Goal: Task Accomplishment & Management: Use online tool/utility

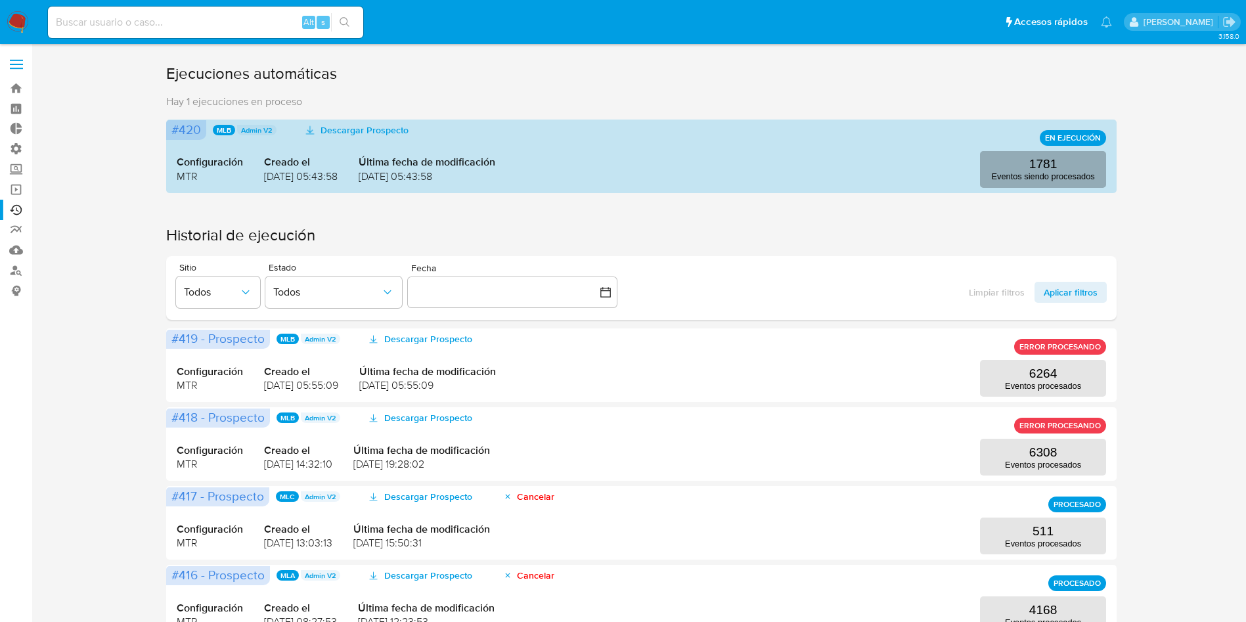
click at [1056, 164] on p "1781" at bounding box center [1043, 164] width 28 height 14
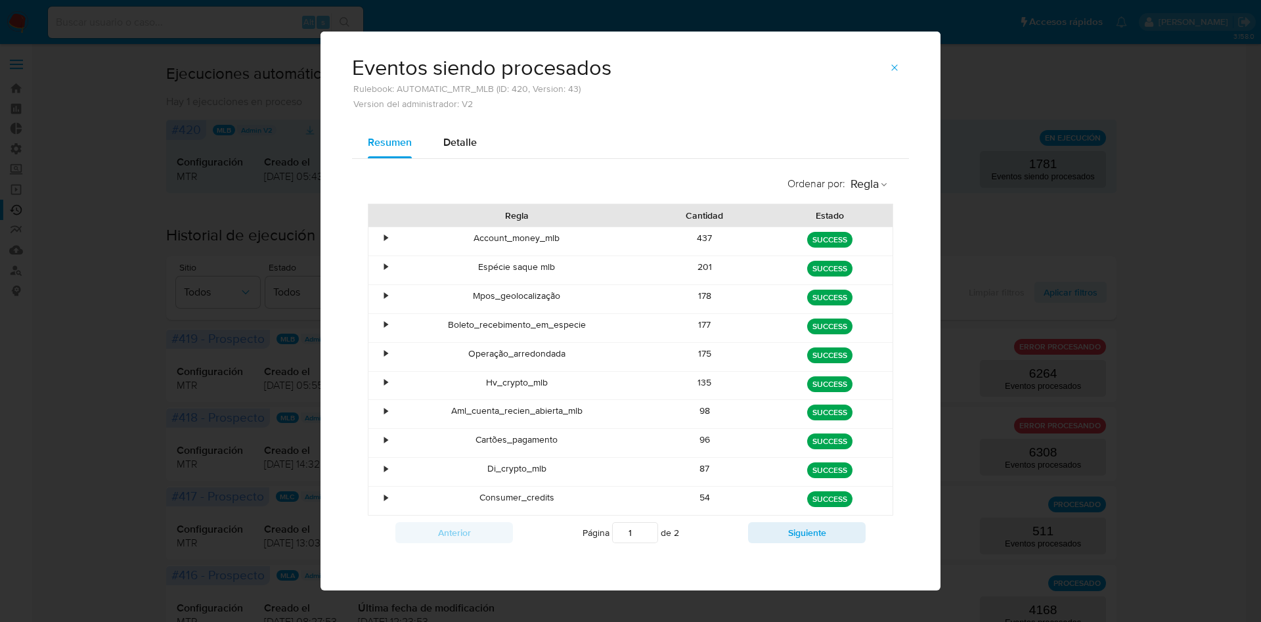
scroll to position [7, 0]
click at [764, 538] on button "Siguiente" at bounding box center [807, 531] width 118 height 21
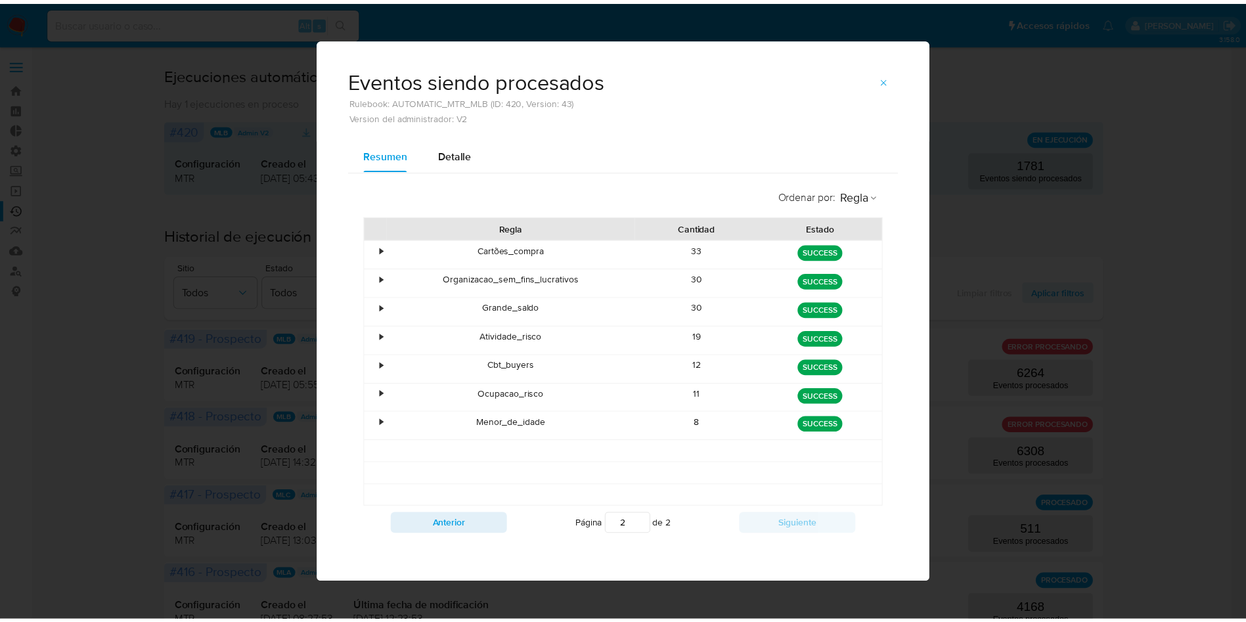
scroll to position [0, 0]
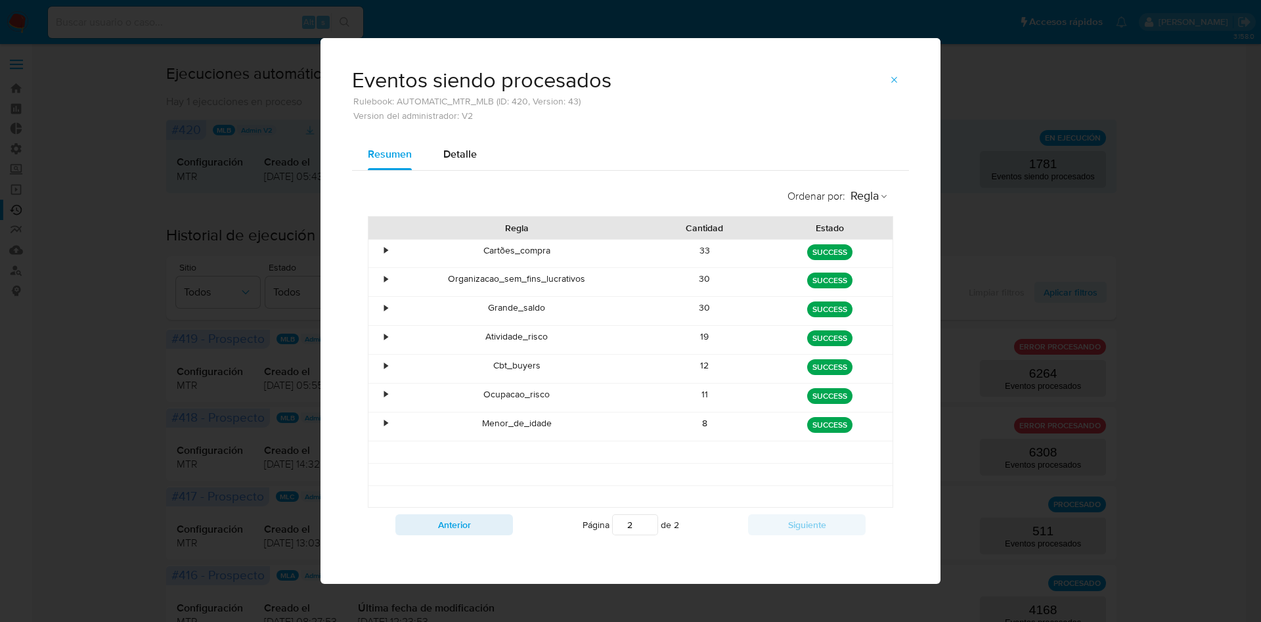
click at [443, 535] on div "Anterior Página 2 de 2 Siguiente" at bounding box center [630, 525] width 525 height 34
click at [444, 535] on div "Anterior Página 2 de 2 Siguiente" at bounding box center [630, 525] width 525 height 34
click at [452, 521] on button "Anterior" at bounding box center [454, 524] width 118 height 21
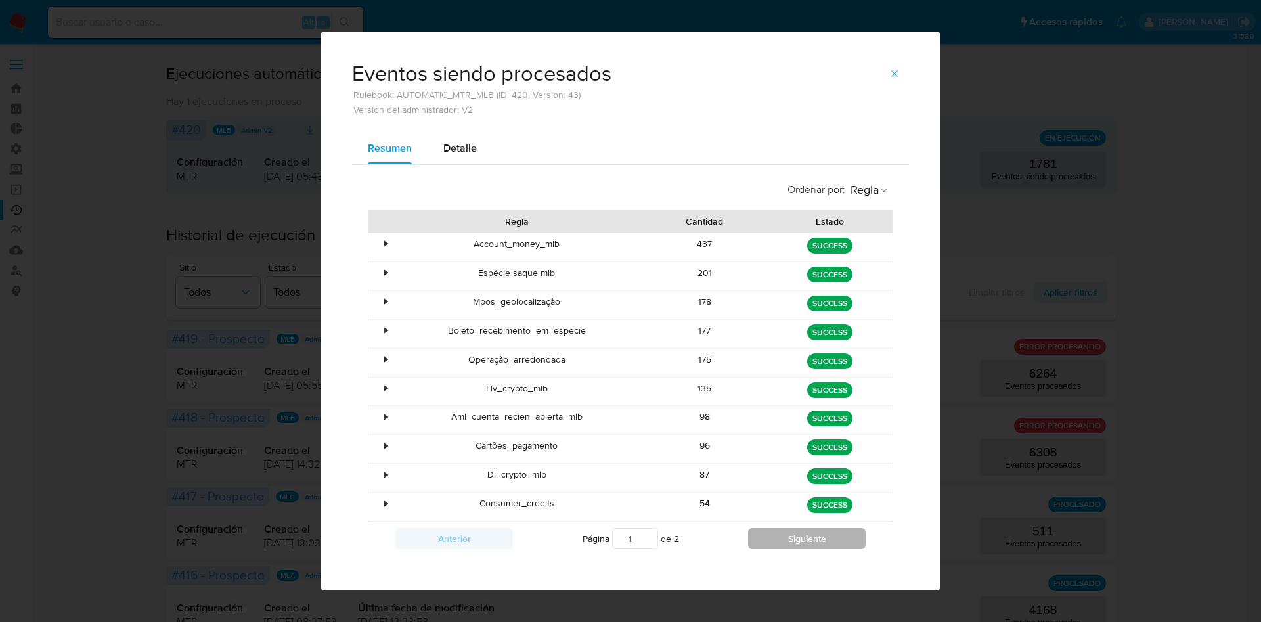
click at [790, 542] on button "Siguiente" at bounding box center [807, 538] width 118 height 21
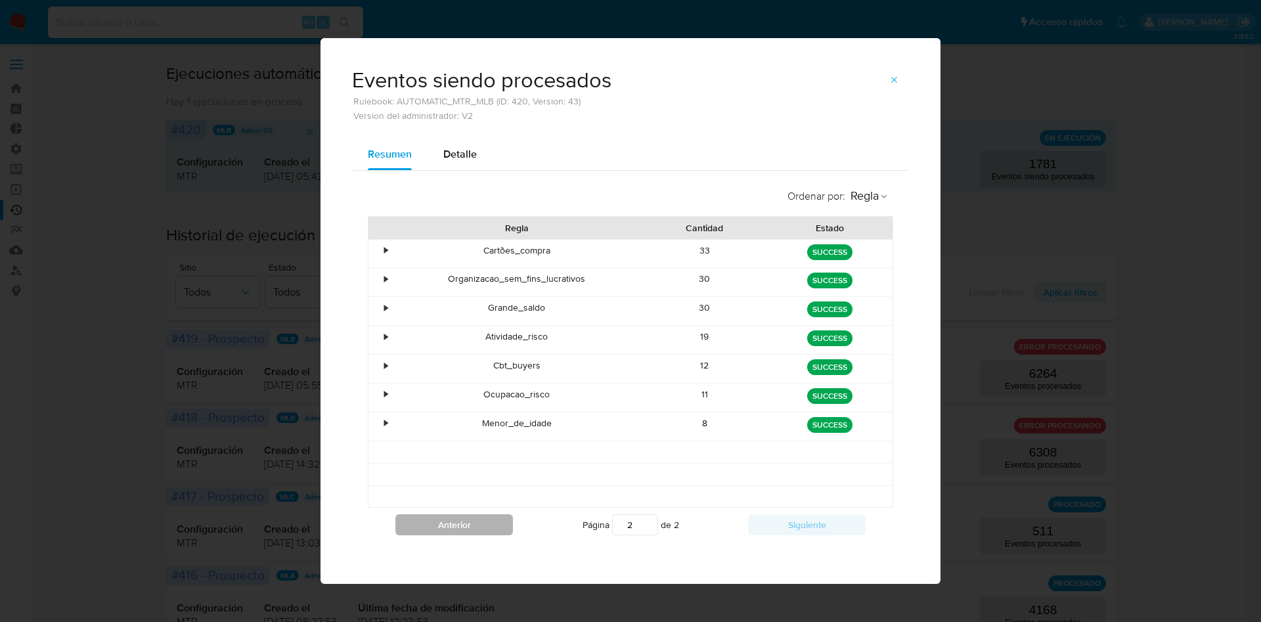
click at [443, 519] on button "Anterior" at bounding box center [454, 524] width 118 height 21
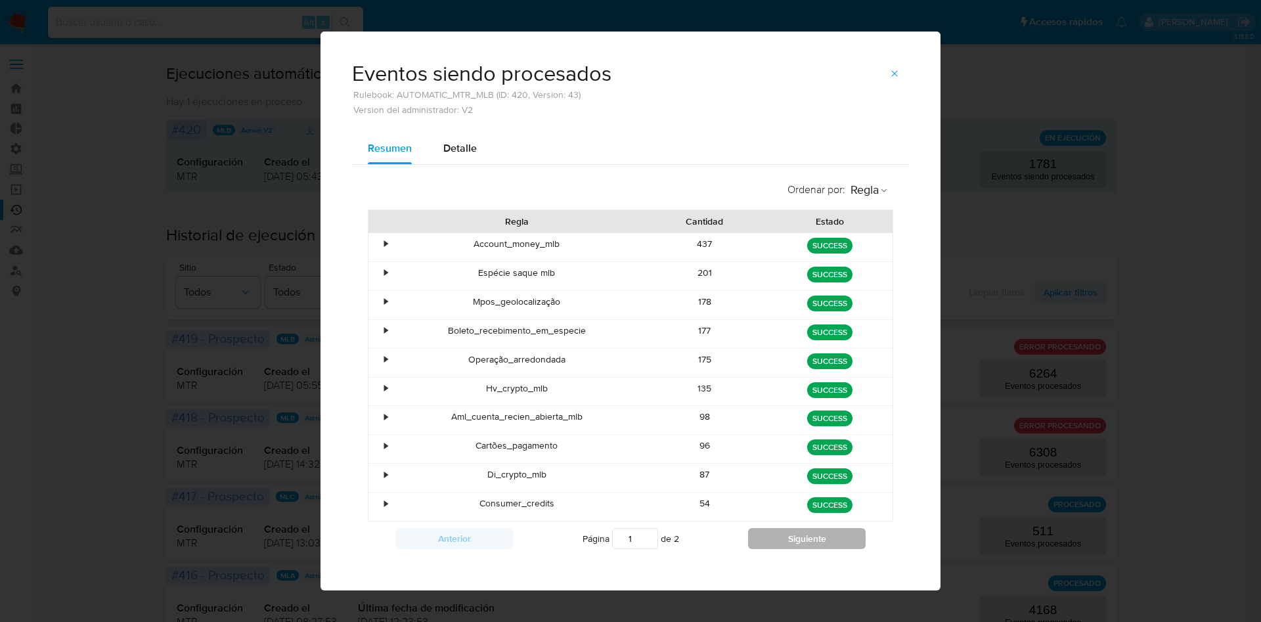
click at [758, 533] on button "Siguiente" at bounding box center [807, 538] width 118 height 21
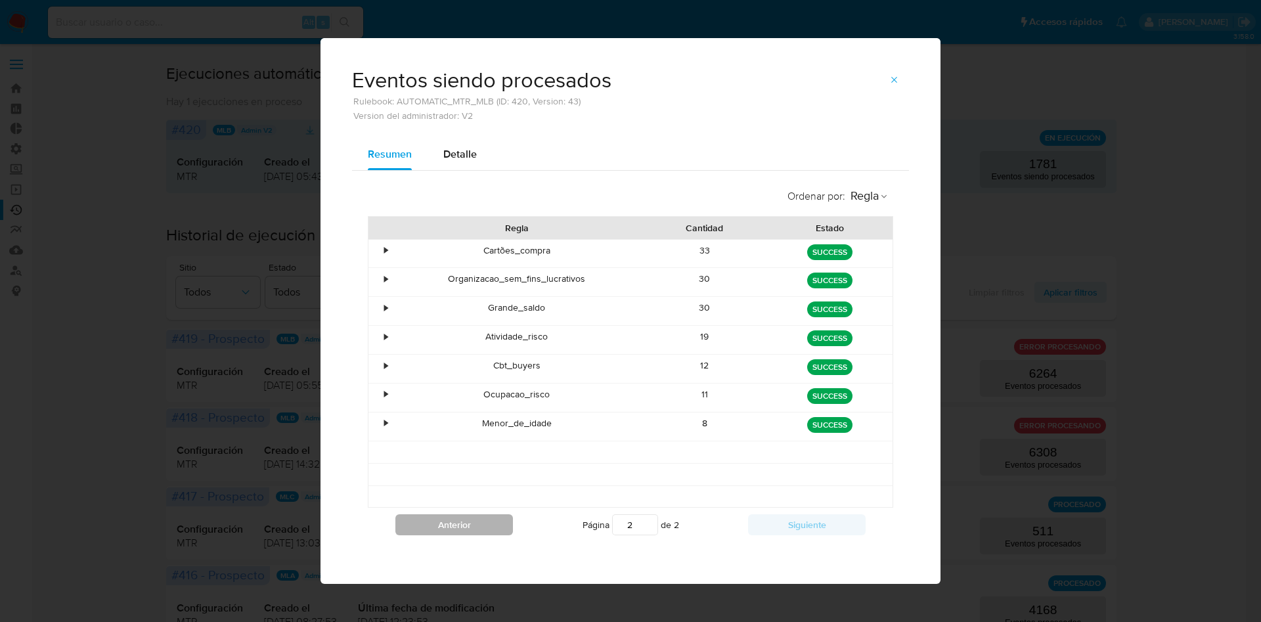
click at [496, 516] on button "Anterior" at bounding box center [454, 524] width 118 height 21
type input "1"
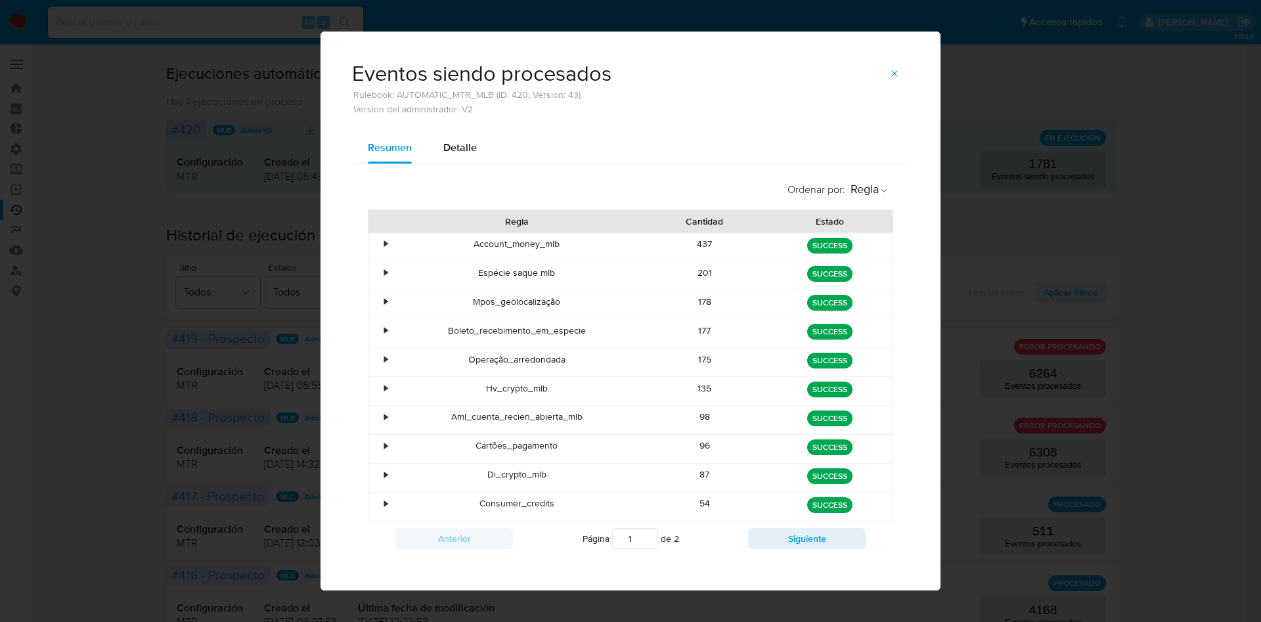
click at [701, 565] on div "Ordenar por : Regla Regla Cantidad Estado • Account_money_mlb 437 green SUCCESS…" at bounding box center [630, 365] width 557 height 401
click at [890, 73] on icon "button" at bounding box center [894, 73] width 11 height 11
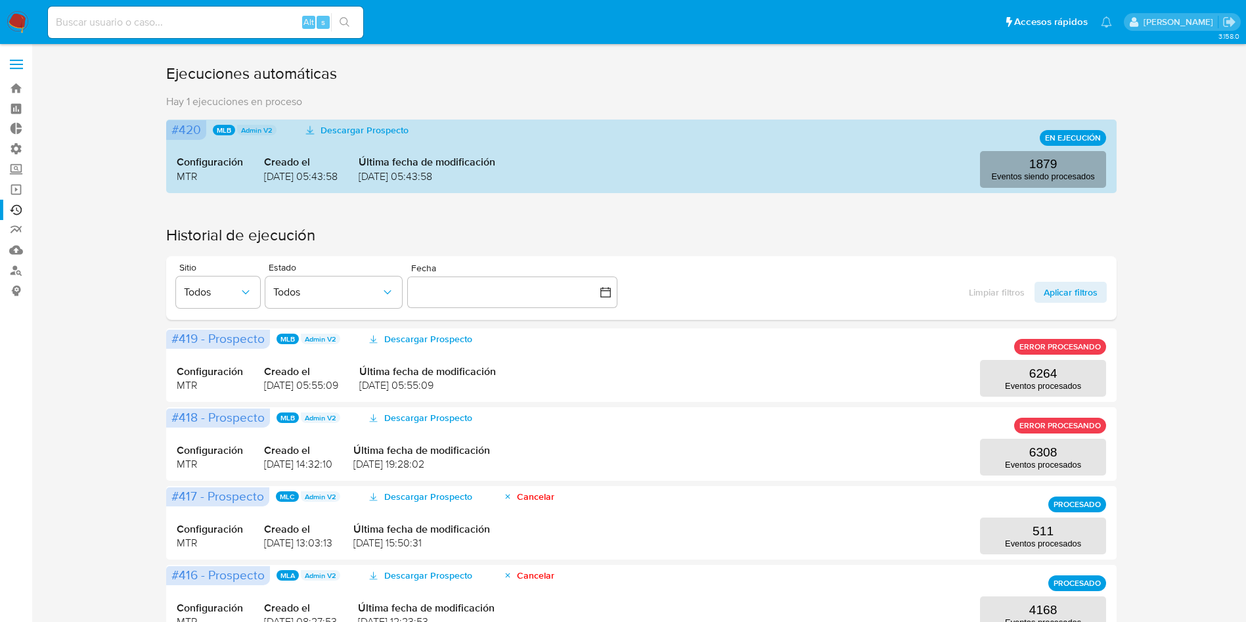
click at [1081, 184] on button "1879 Eventos siendo procesados" at bounding box center [1043, 169] width 126 height 37
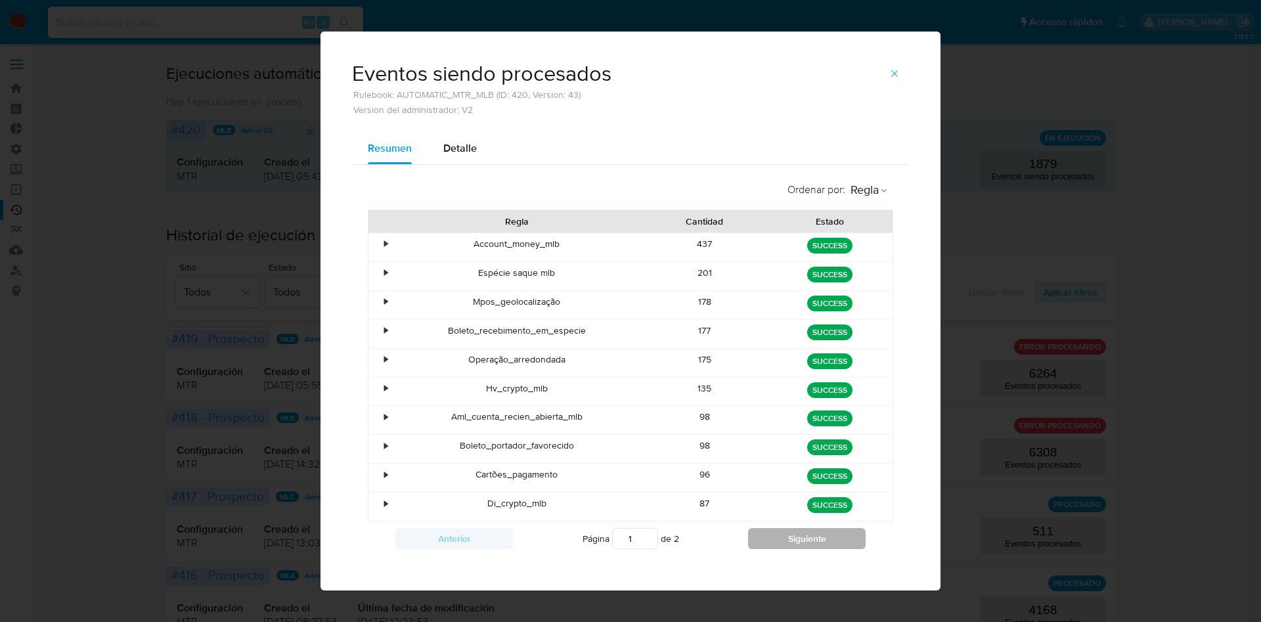
click at [749, 531] on button "Siguiente" at bounding box center [807, 538] width 118 height 21
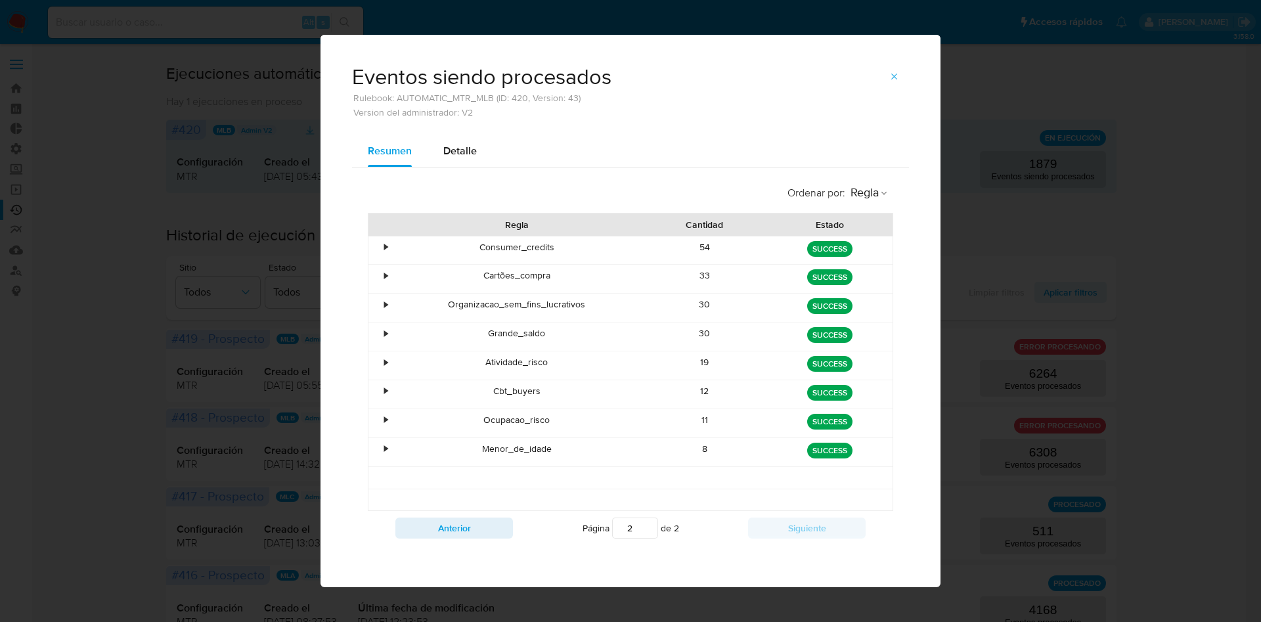
click at [467, 540] on div "Anterior Página 2 de 2 Siguiente" at bounding box center [630, 528] width 525 height 34
click at [471, 520] on button "Anterior" at bounding box center [454, 527] width 118 height 21
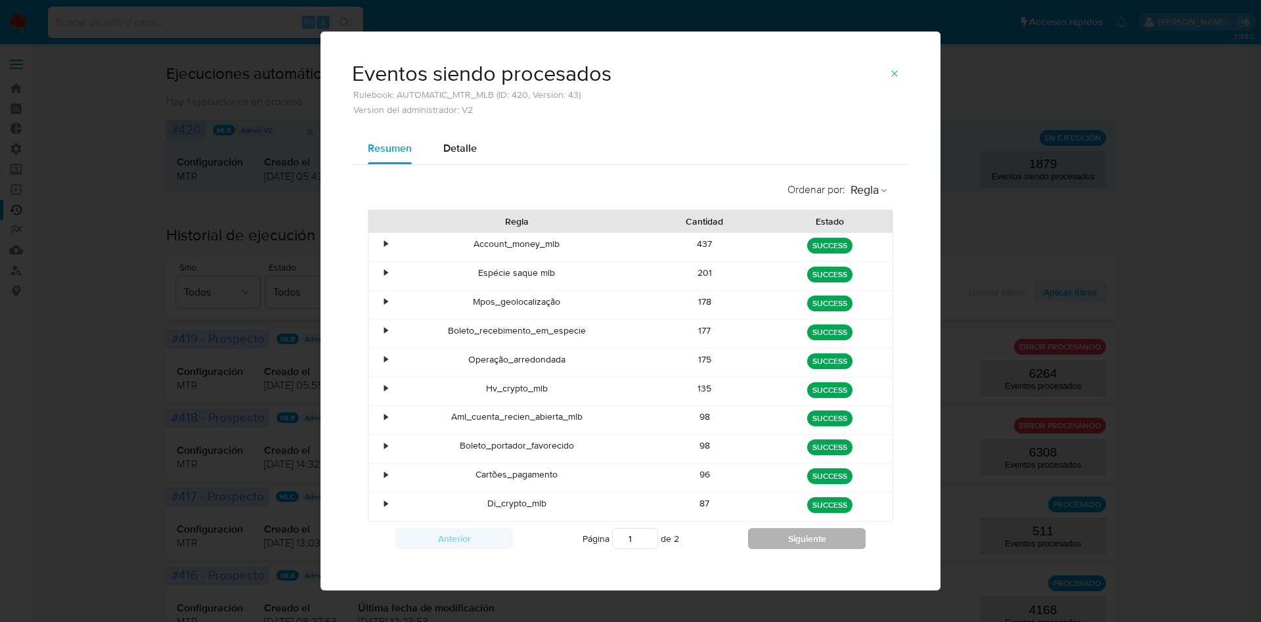
click at [751, 538] on button "Siguiente" at bounding box center [807, 538] width 118 height 21
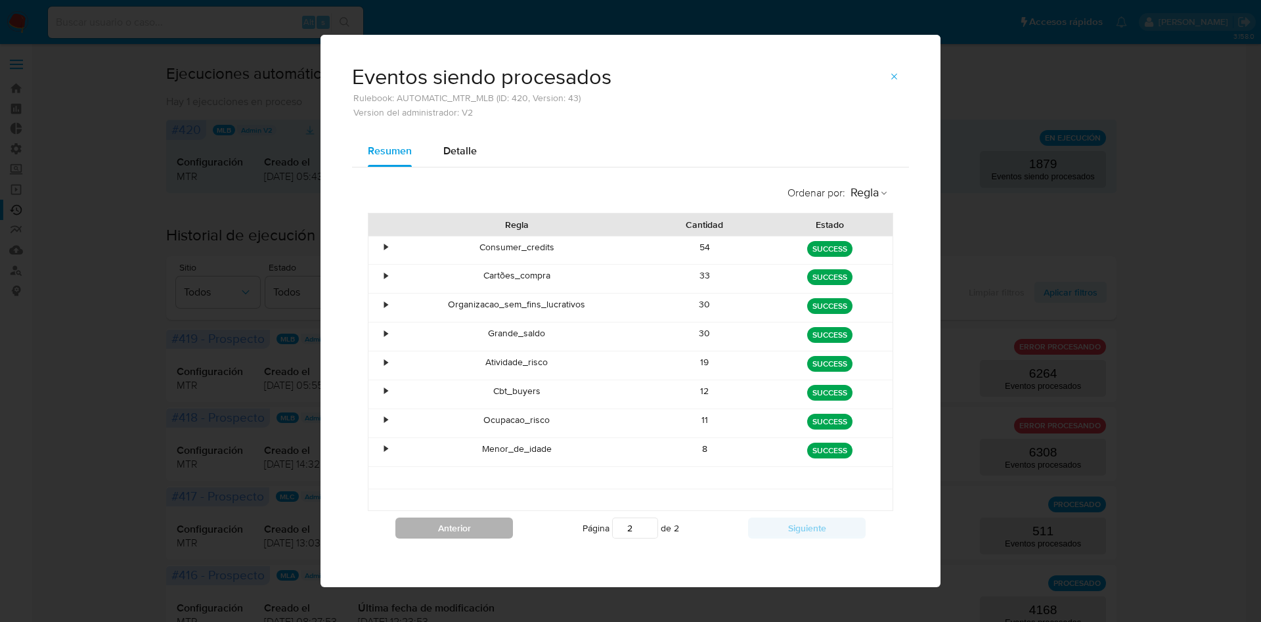
click at [477, 533] on button "Anterior" at bounding box center [454, 527] width 118 height 21
type input "1"
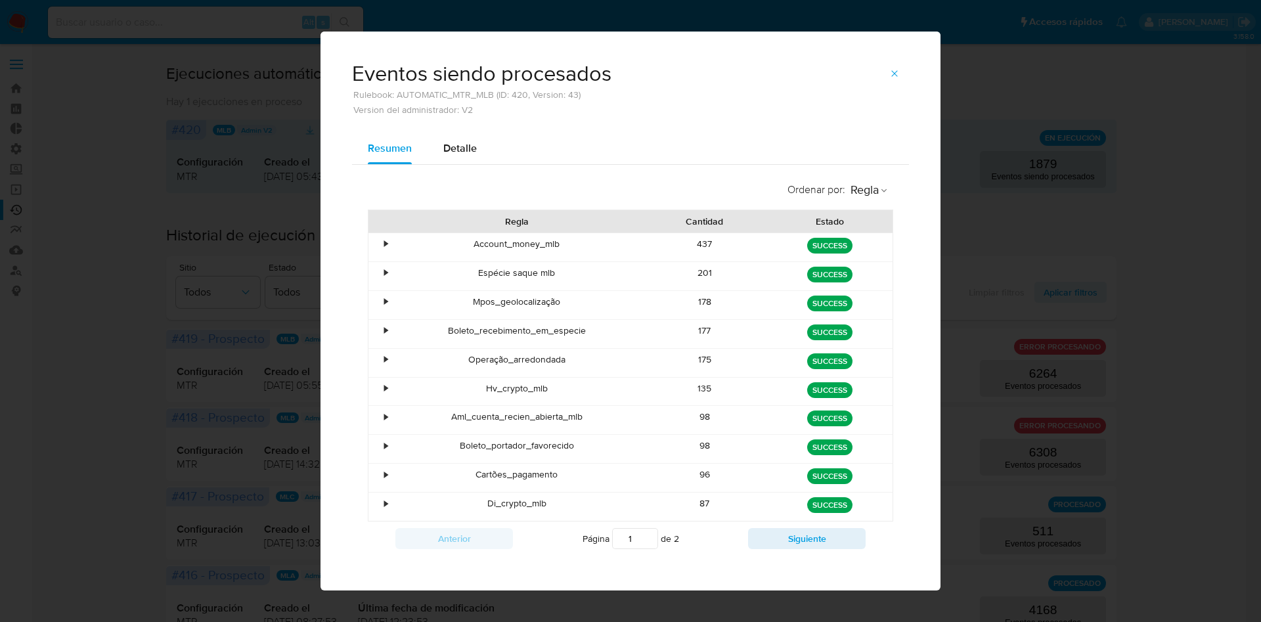
click at [889, 75] on icon "button" at bounding box center [894, 73] width 11 height 11
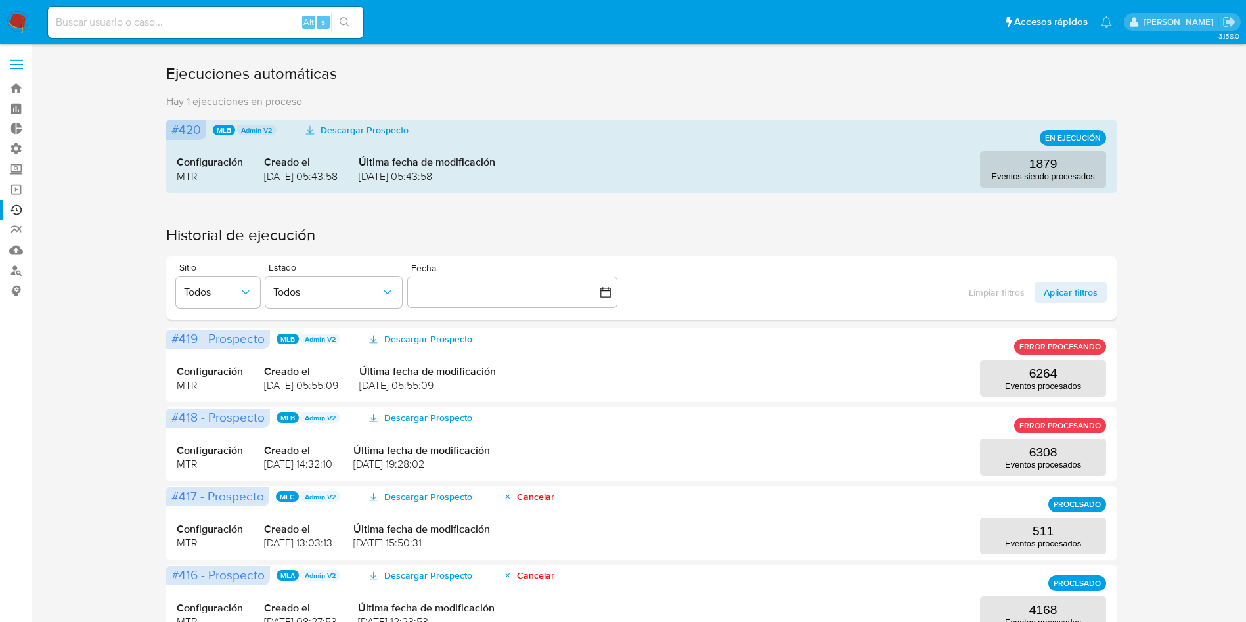
click at [22, 66] on label at bounding box center [16, 65] width 33 height 28
click at [0, 0] on input "checkbox" at bounding box center [0, 0] width 0 height 0
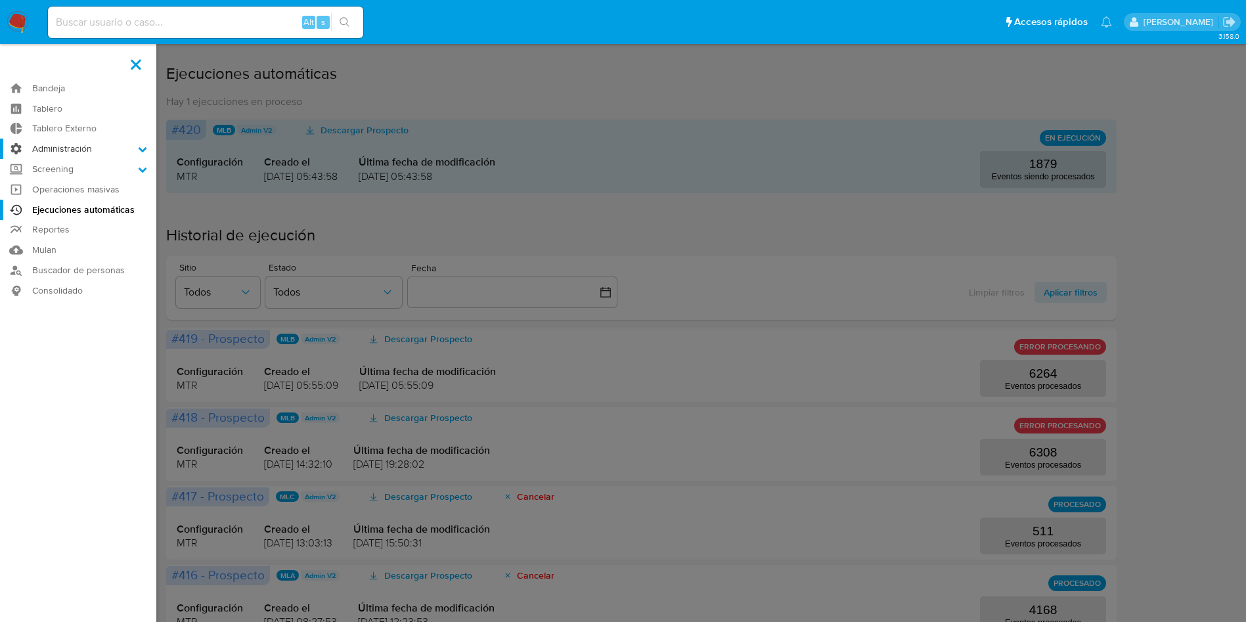
click at [44, 144] on label "Administración" at bounding box center [78, 149] width 156 height 20
click at [0, 0] on input "Administración" at bounding box center [0, 0] width 0 height 0
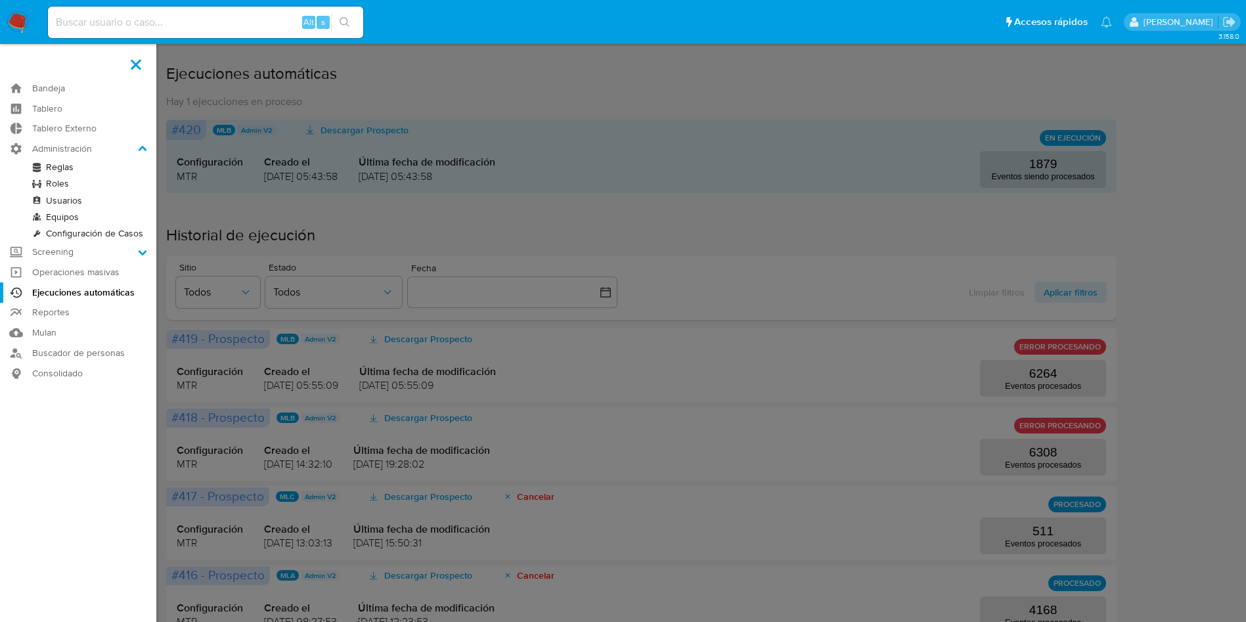
click at [60, 165] on link "Reglas" at bounding box center [78, 167] width 156 height 16
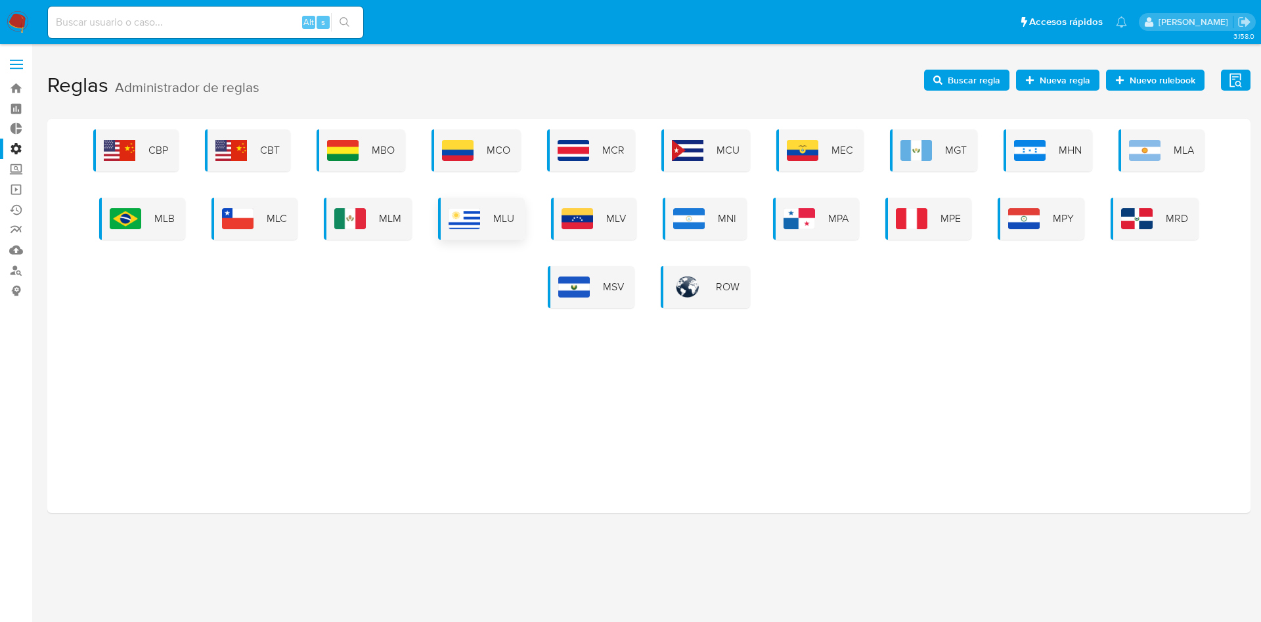
click at [460, 209] on img at bounding box center [465, 218] width 32 height 21
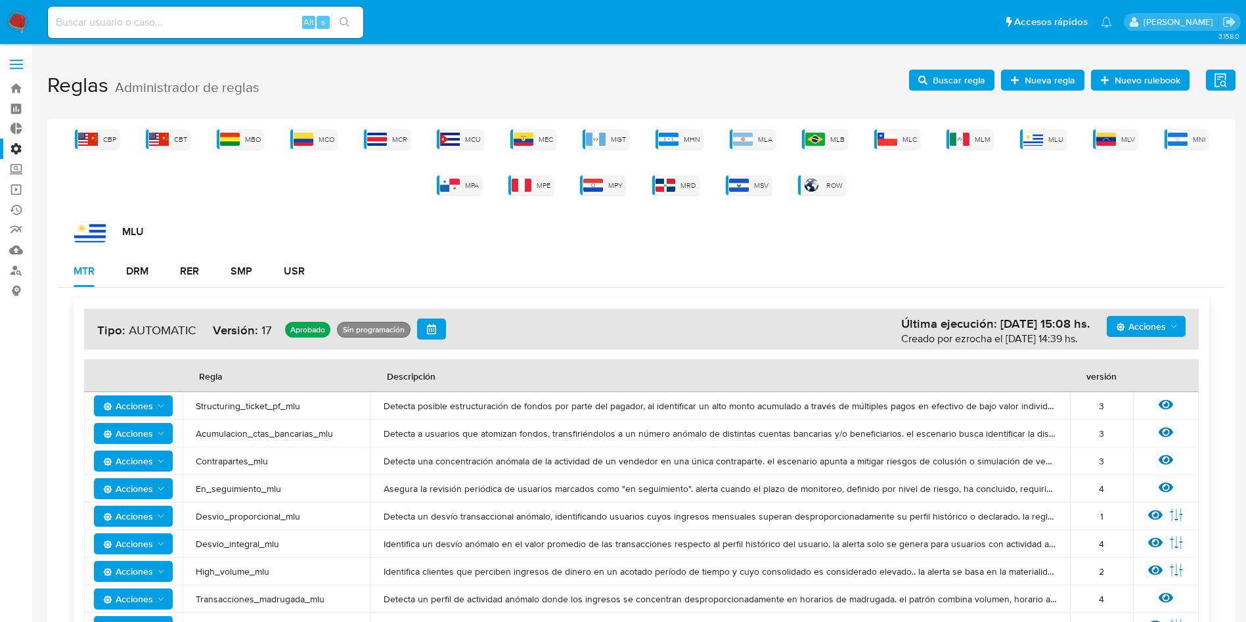
drag, startPoint x: 257, startPoint y: 153, endPoint x: 276, endPoint y: 155, distance: 19.1
click at [262, 155] on div "CBP CBT MBO MCO MCR MCU MEC MGT MHN MLA MLB MLC MLM MLU MLV MNI MPA MPE MPY MRD…" at bounding box center [641, 162] width 1167 height 66
click at [328, 135] on span "MCO" at bounding box center [326, 140] width 16 height 10
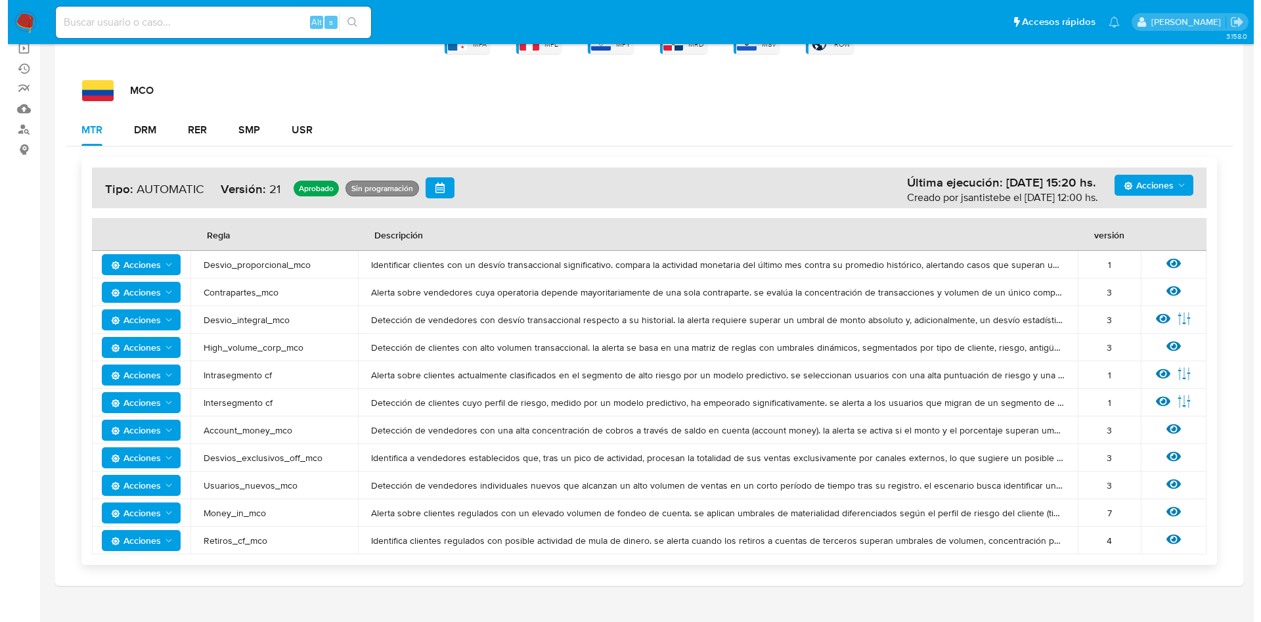
scroll to position [161, 0]
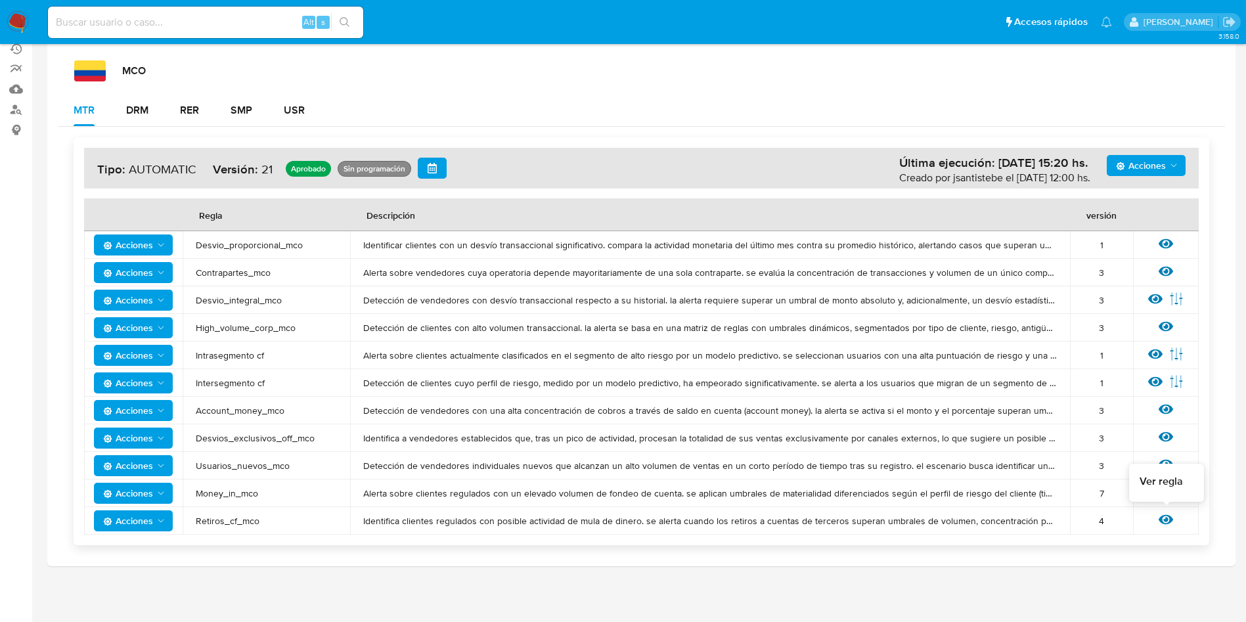
click at [1162, 517] on icon at bounding box center [1165, 520] width 14 height 10
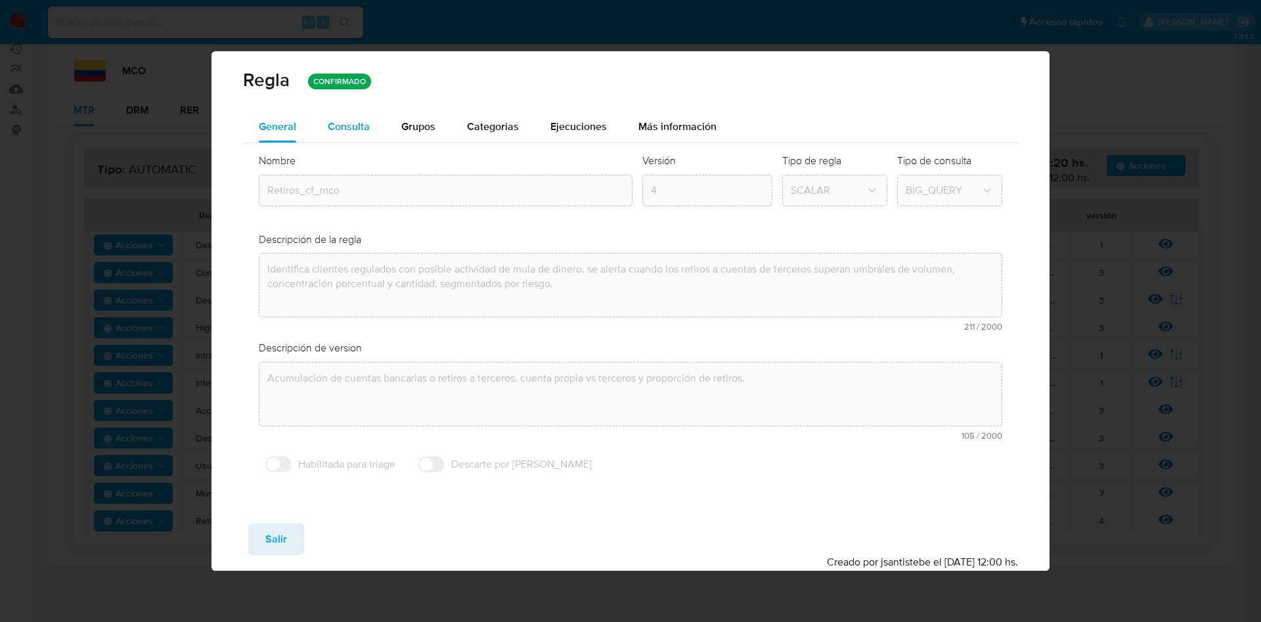
click at [347, 123] on span "Consulta" at bounding box center [349, 126] width 42 height 15
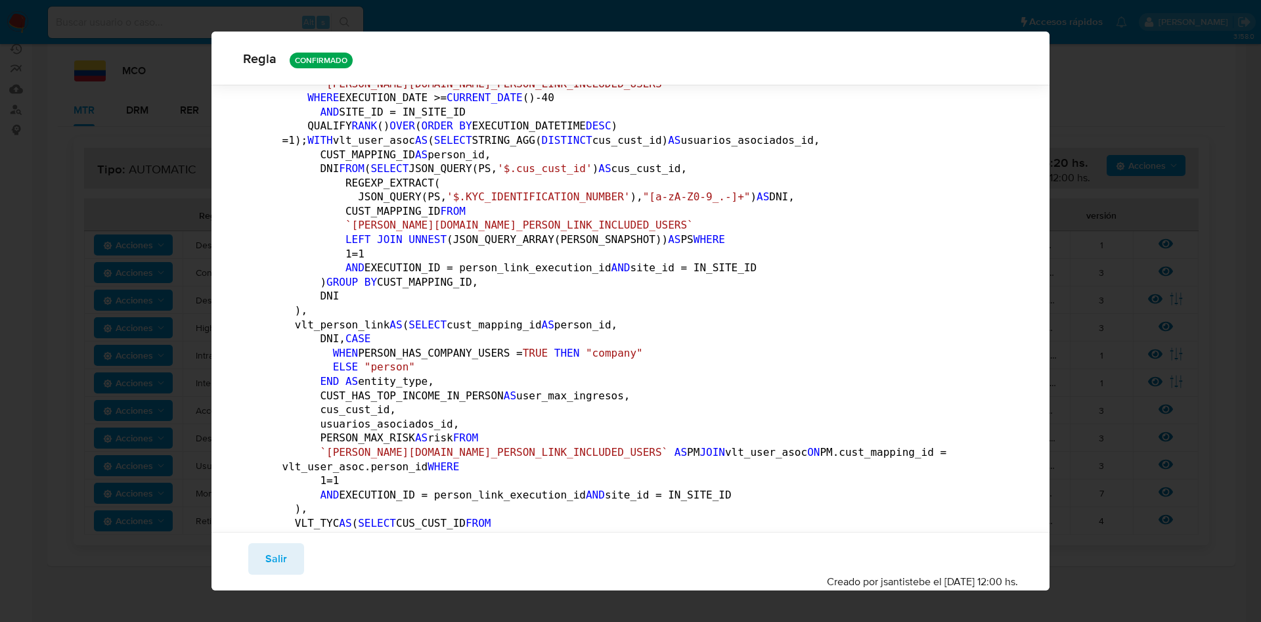
scroll to position [0, 0]
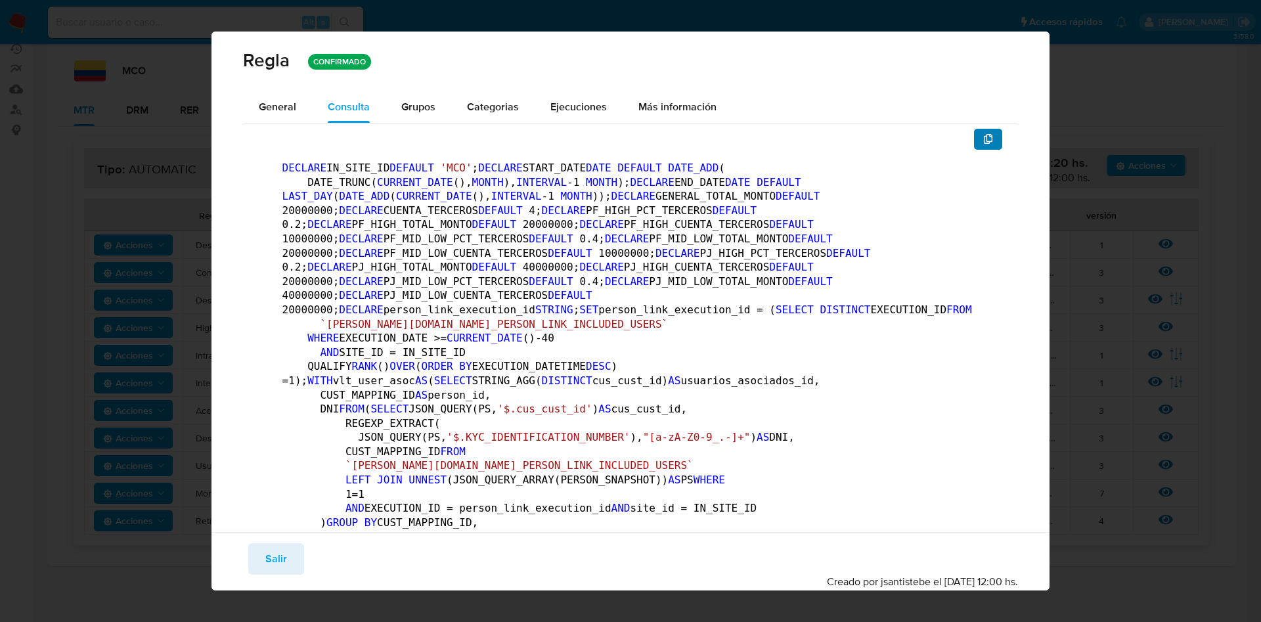
drag, startPoint x: 951, startPoint y: 142, endPoint x: 965, endPoint y: 141, distance: 14.5
click at [981, 139] on button "button" at bounding box center [988, 139] width 29 height 21
